Goal: Information Seeking & Learning: Understand process/instructions

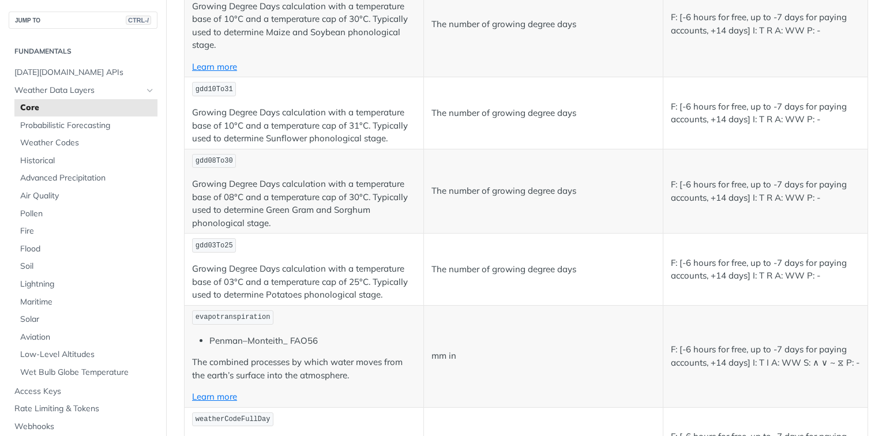
scroll to position [5352, 0]
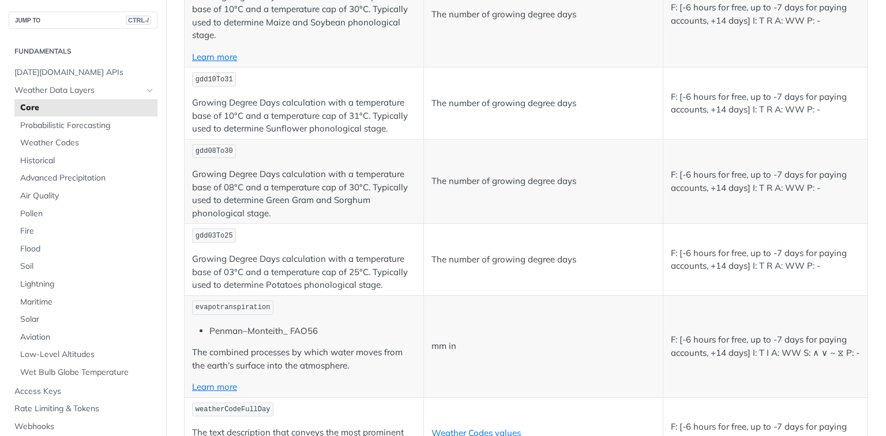
click at [321, 337] on td "evapotranspiration [PERSON_NAME]–Monteith_ FAO56 The combined processes by whic…" at bounding box center [304, 346] width 239 height 102
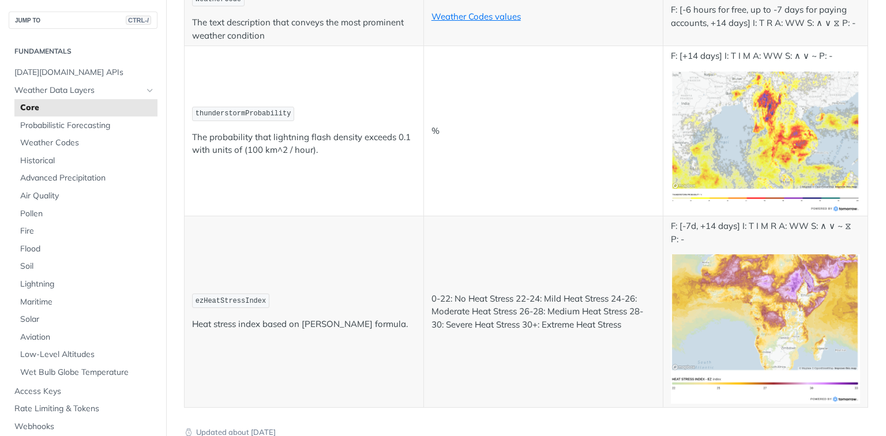
scroll to position [6033, 0]
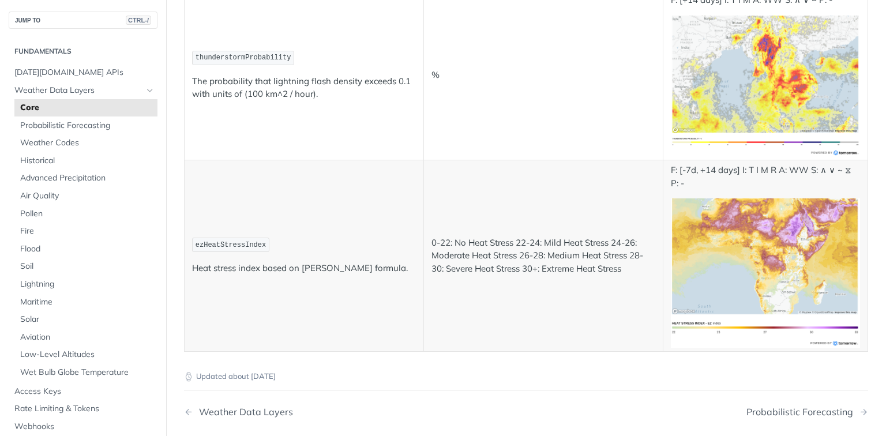
click at [238, 262] on p "Heat stress index based on [PERSON_NAME] formula." at bounding box center [304, 268] width 224 height 13
click at [55, 391] on span "Access Keys" at bounding box center [84, 392] width 140 height 12
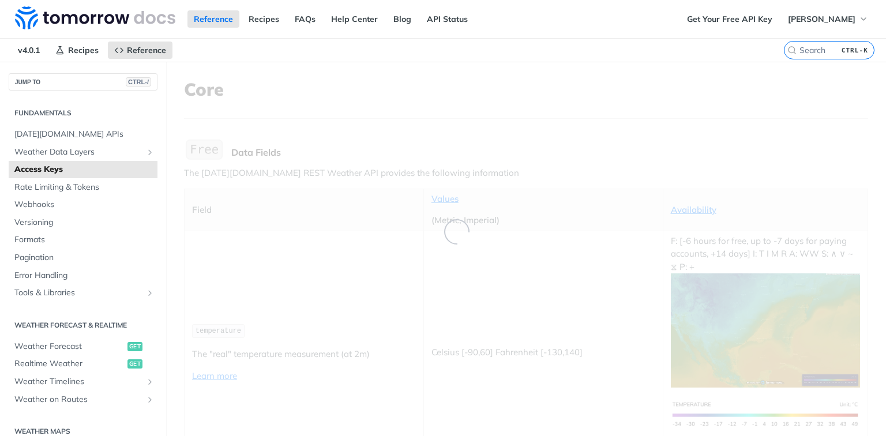
scroll to position [226, 0]
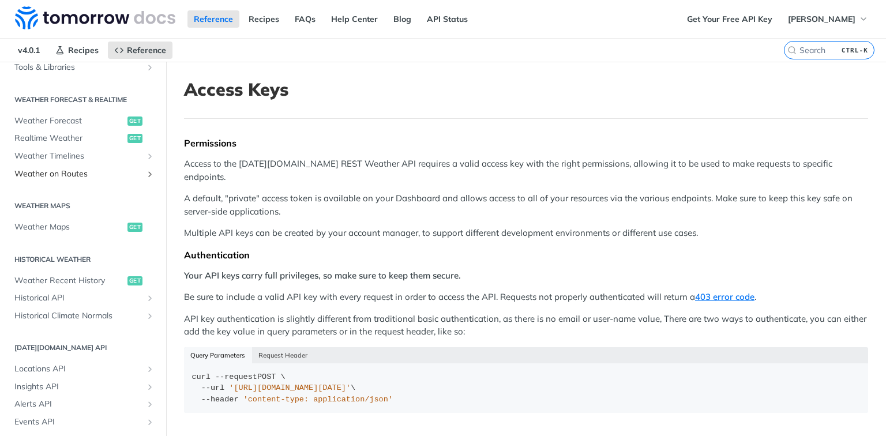
click at [76, 173] on span "Weather on Routes" at bounding box center [78, 174] width 128 height 12
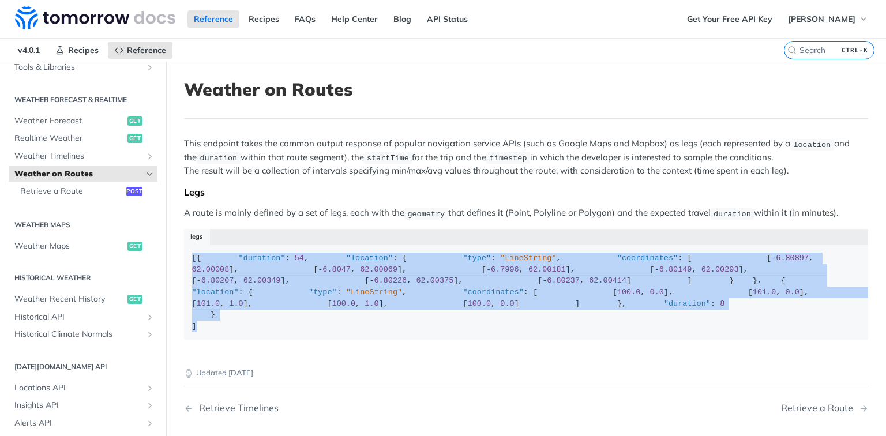
drag, startPoint x: 268, startPoint y: 248, endPoint x: 180, endPoint y: 248, distance: 87.7
click at [180, 248] on article "Weather on Routes This endpoint takes the common output response of popular nav…" at bounding box center [526, 287] width 720 height 451
click at [115, 186] on span "Retrieve a Route" at bounding box center [71, 192] width 103 height 12
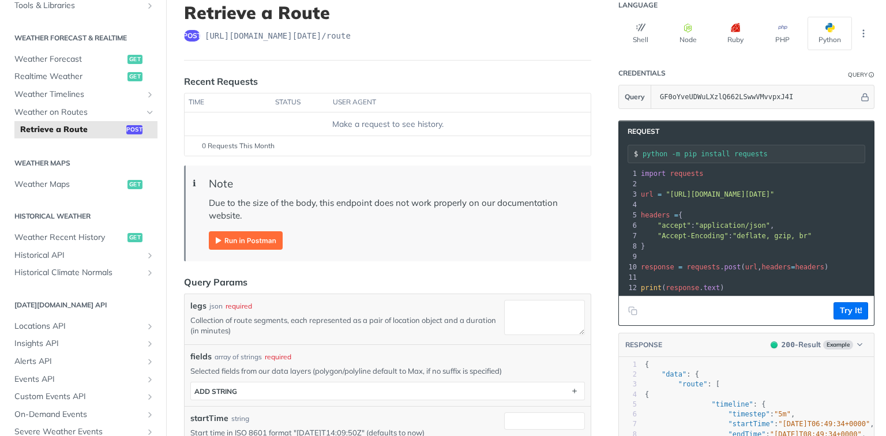
scroll to position [155, 0]
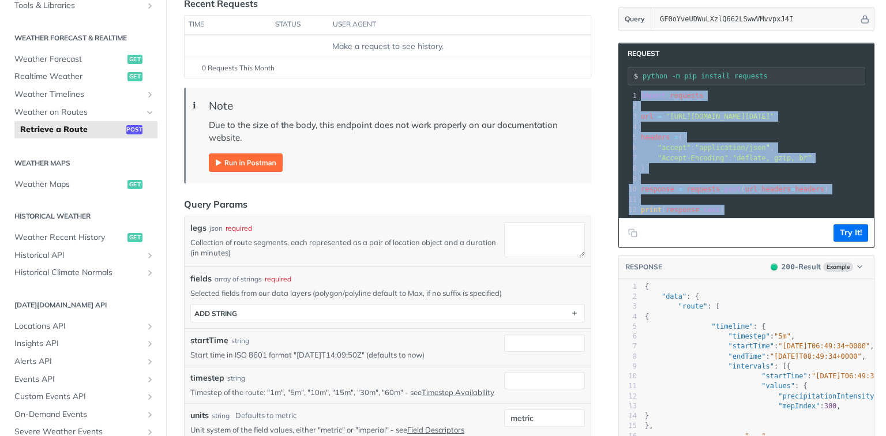
drag, startPoint x: 632, startPoint y: 95, endPoint x: 696, endPoint y: 221, distance: 141.7
click at [695, 218] on div "xxxxxxxxxx 12 1 import requests 2 ​ 3 url = "[URL][DOMAIN_NAME][DATE]" 4 ​ 5 he…" at bounding box center [746, 152] width 255 height 129
copy div "import requests 2 ​ 3 url = "[URL][DOMAIN_NAME][DATE]" 4 ​ 5 headers = { 6 "acc…"
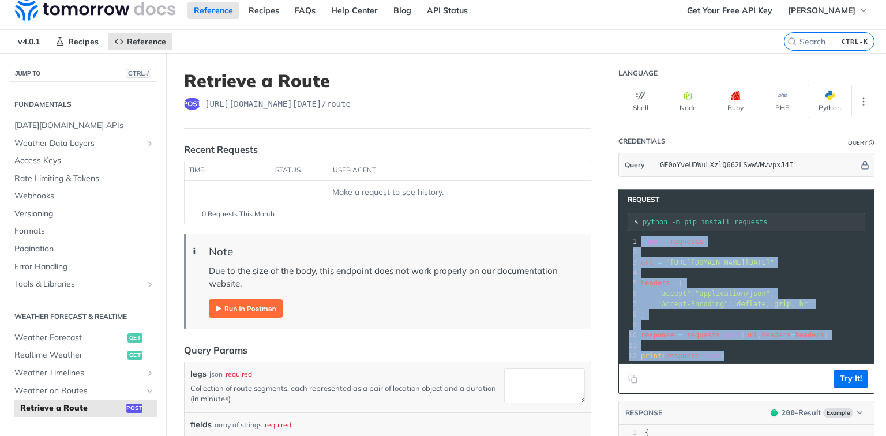
scroll to position [0, 0]
